Goal: Task Accomplishment & Management: Complete application form

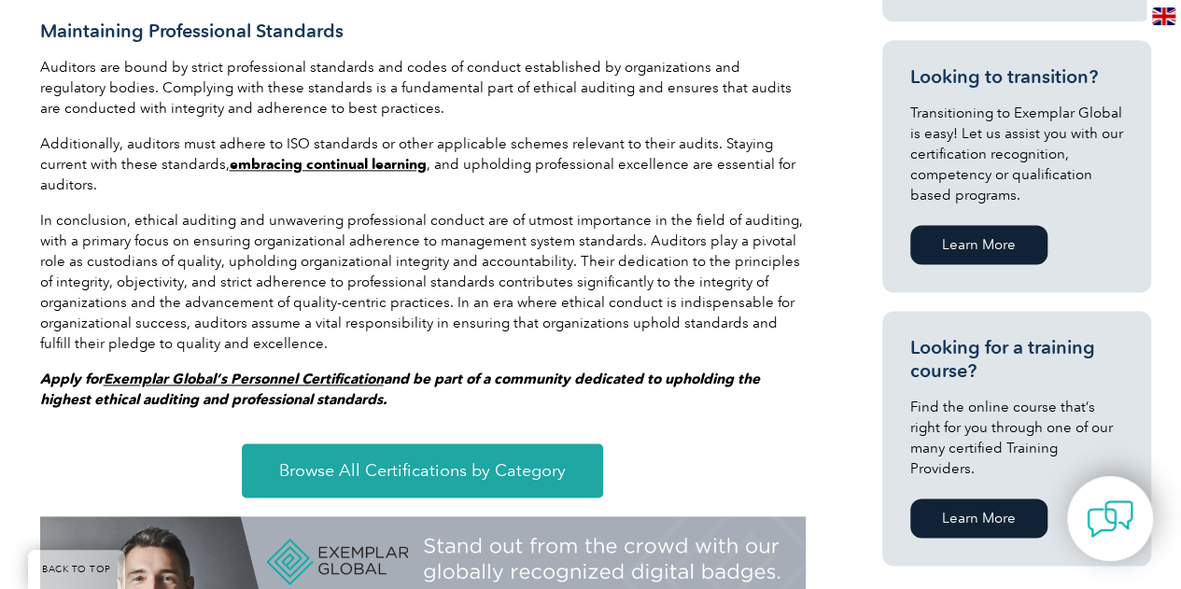
scroll to position [1213, 0]
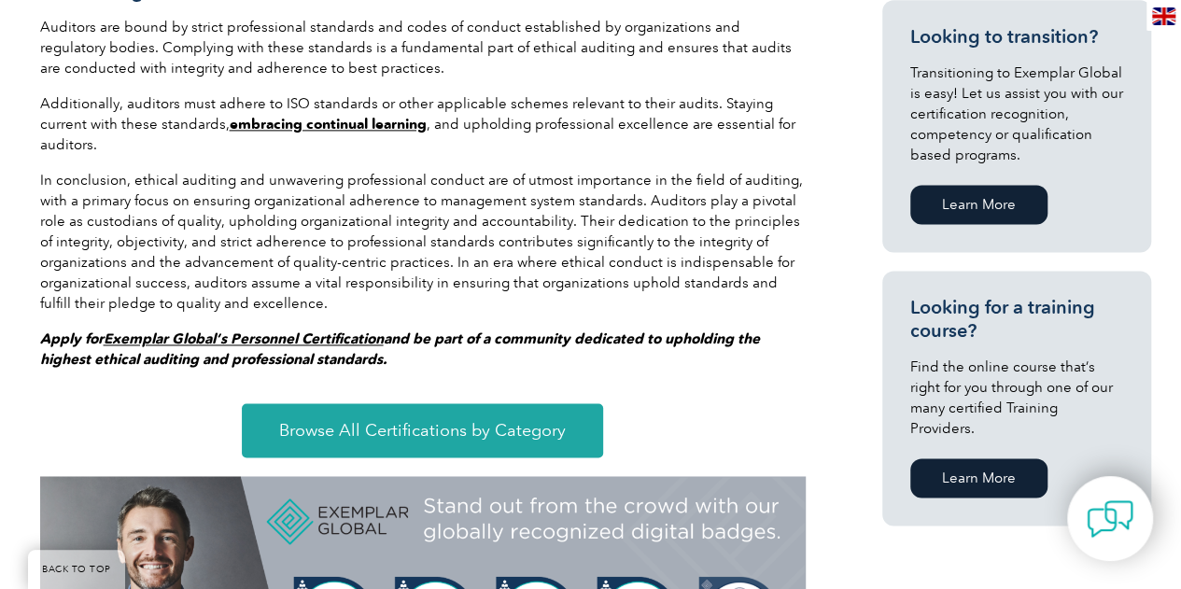
click at [275, 330] on em "Exemplar Global’s Personnel Certification" at bounding box center [244, 338] width 280 height 17
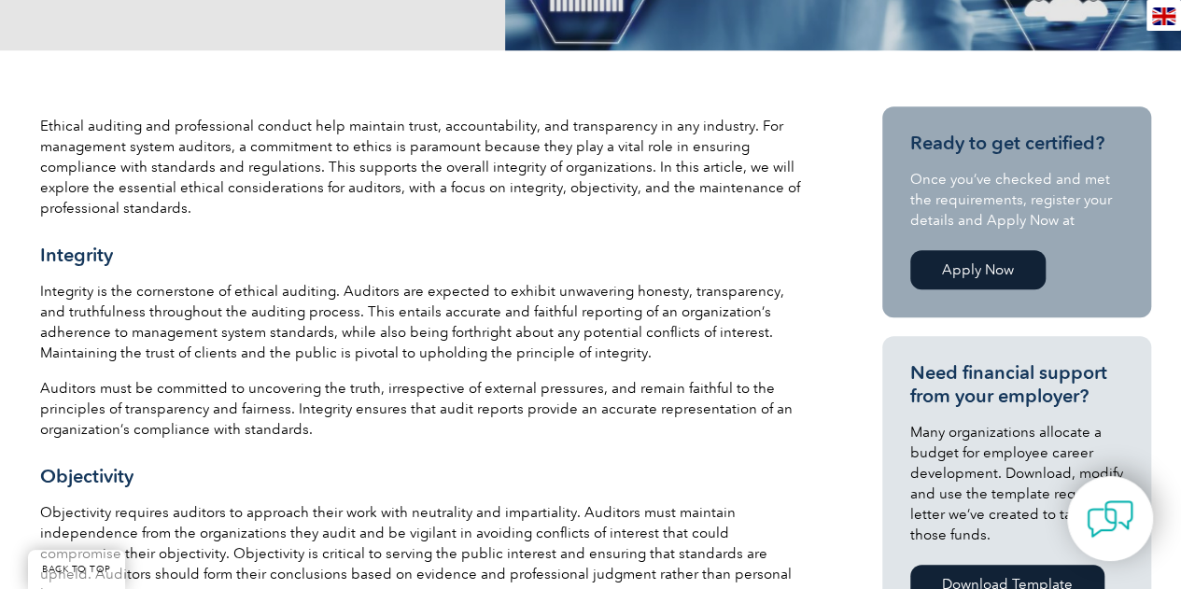
scroll to position [560, 0]
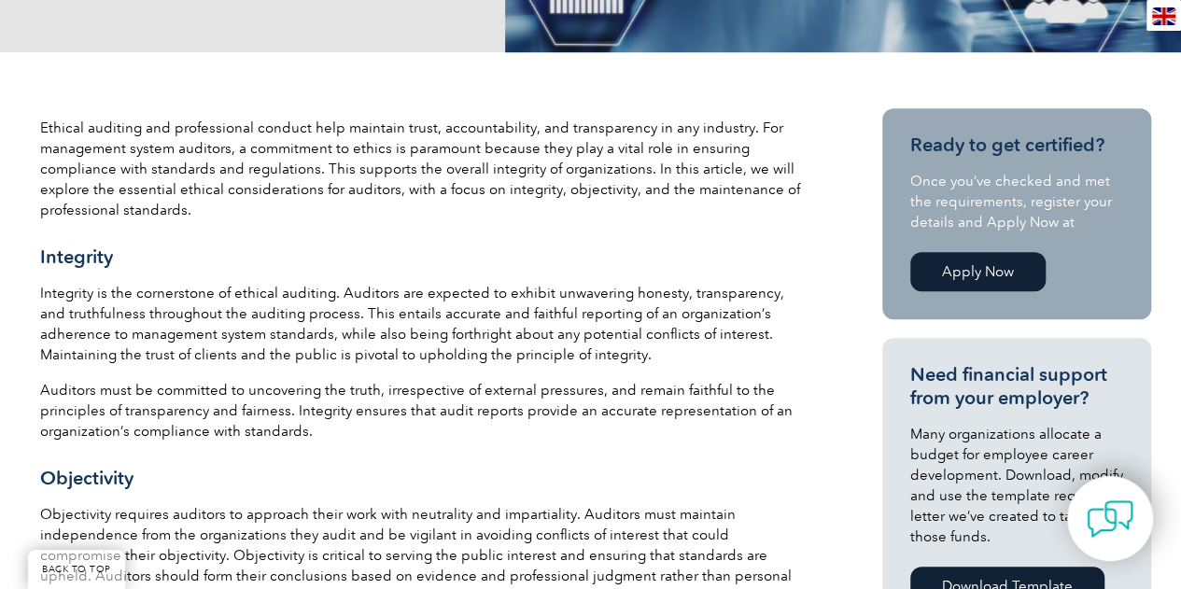
click at [957, 257] on link "Apply Now" at bounding box center [977, 271] width 135 height 39
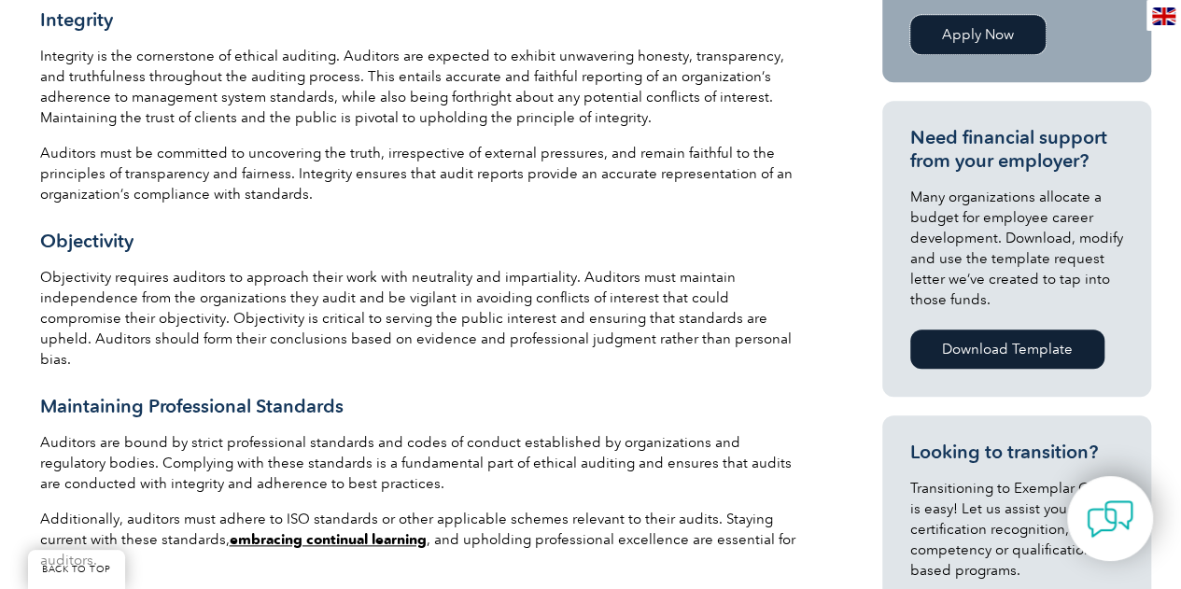
scroll to position [934, 0]
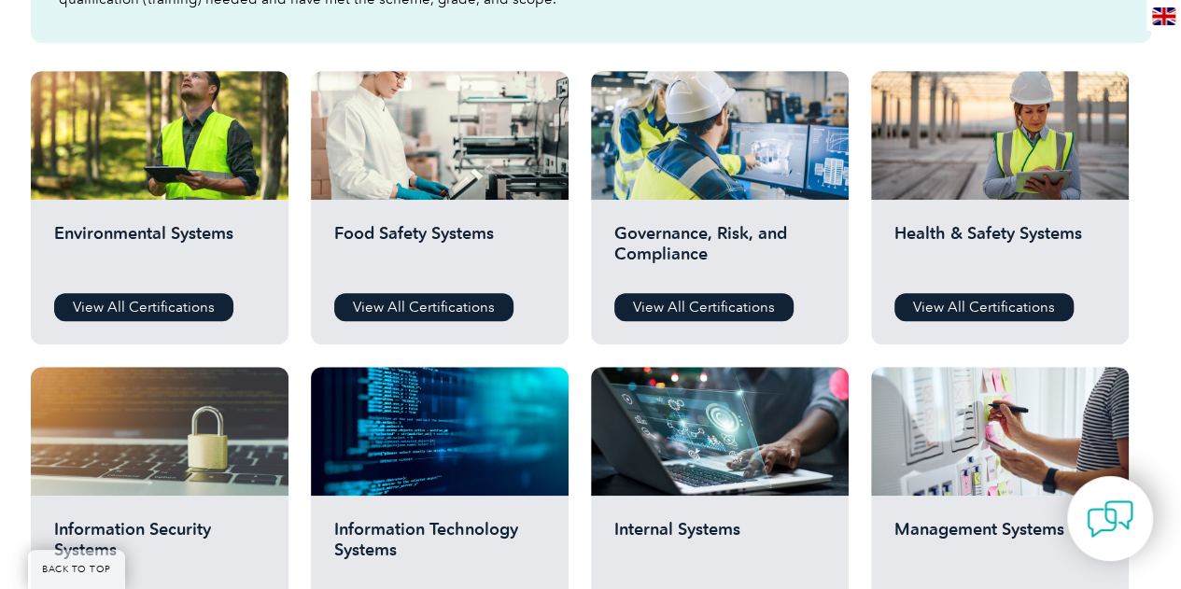
scroll to position [747, 0]
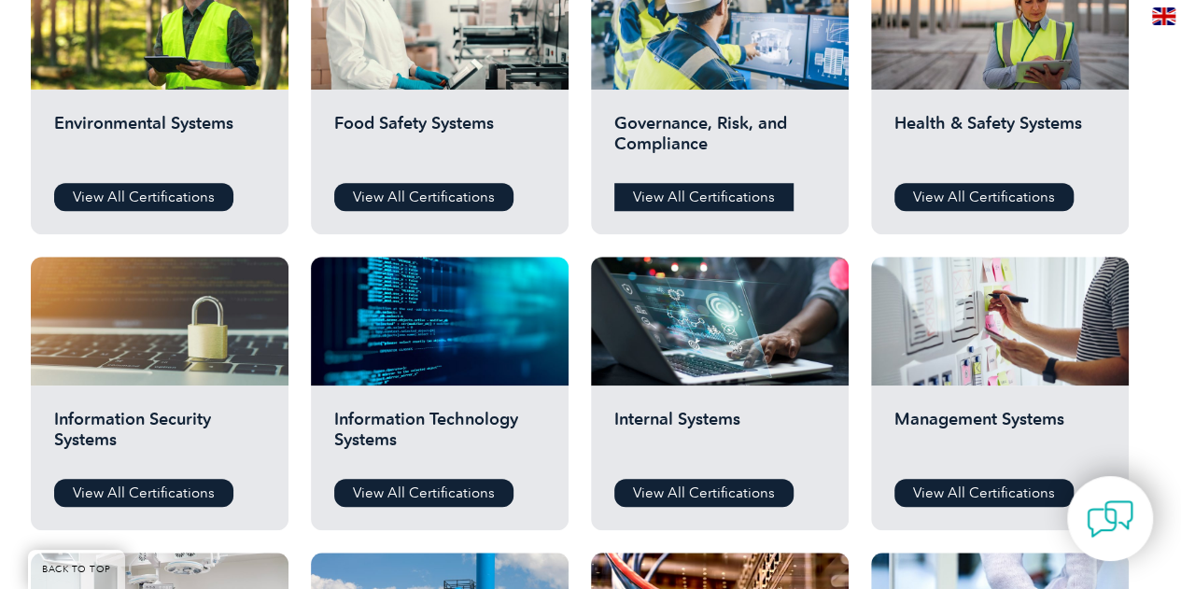
click at [631, 193] on link "View All Certifications" at bounding box center [703, 197] width 179 height 28
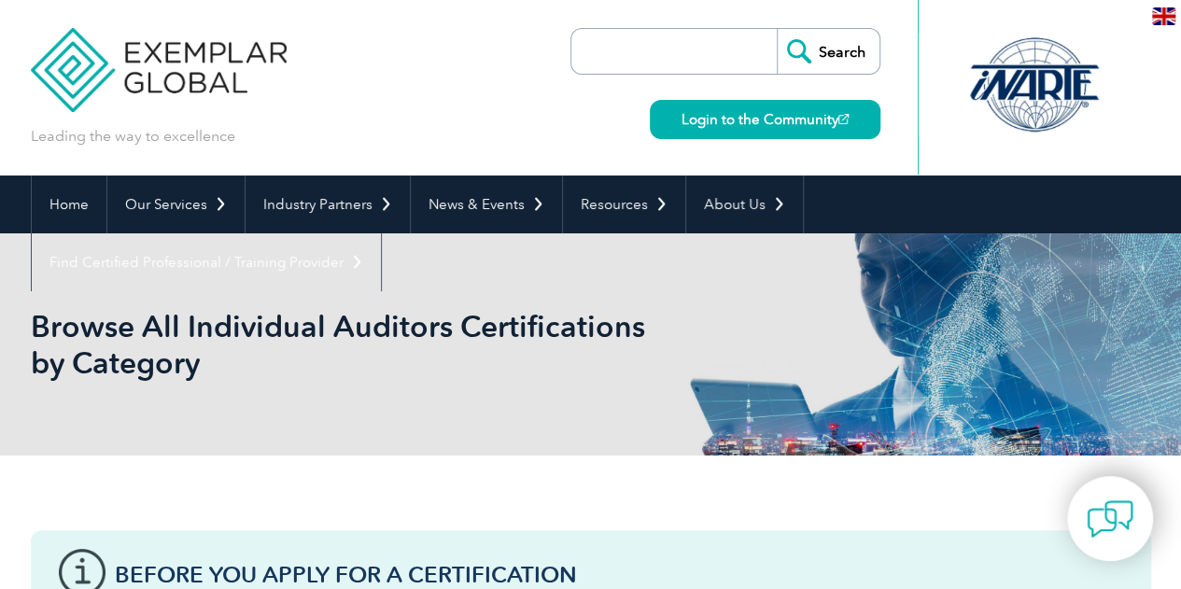
scroll to position [0, 0]
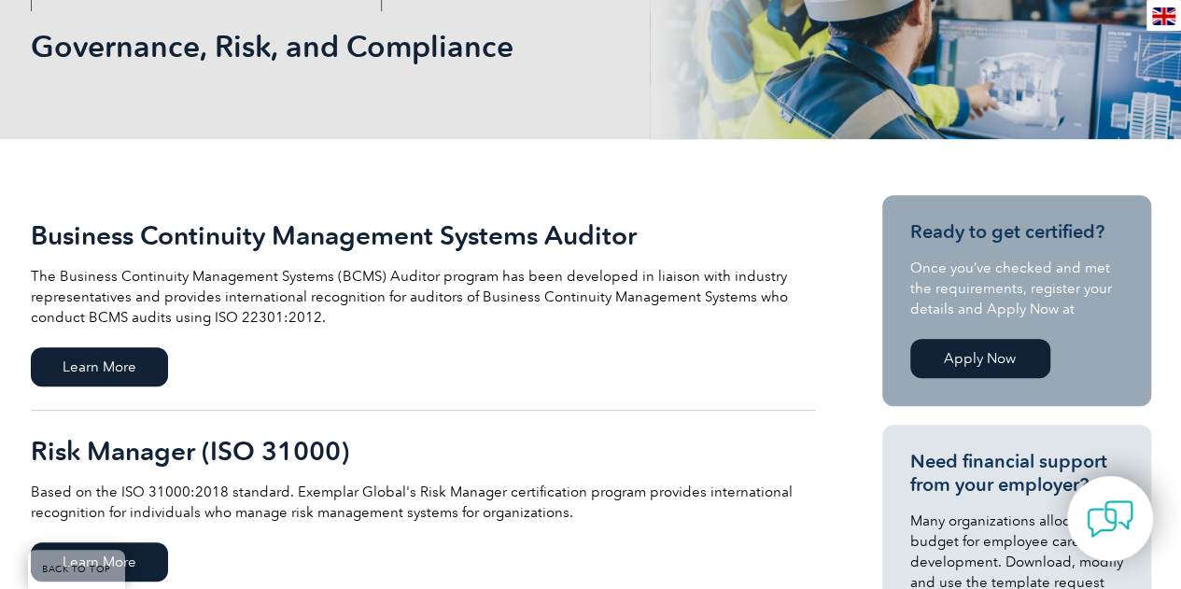
scroll to position [467, 0]
